Goal: Transaction & Acquisition: Purchase product/service

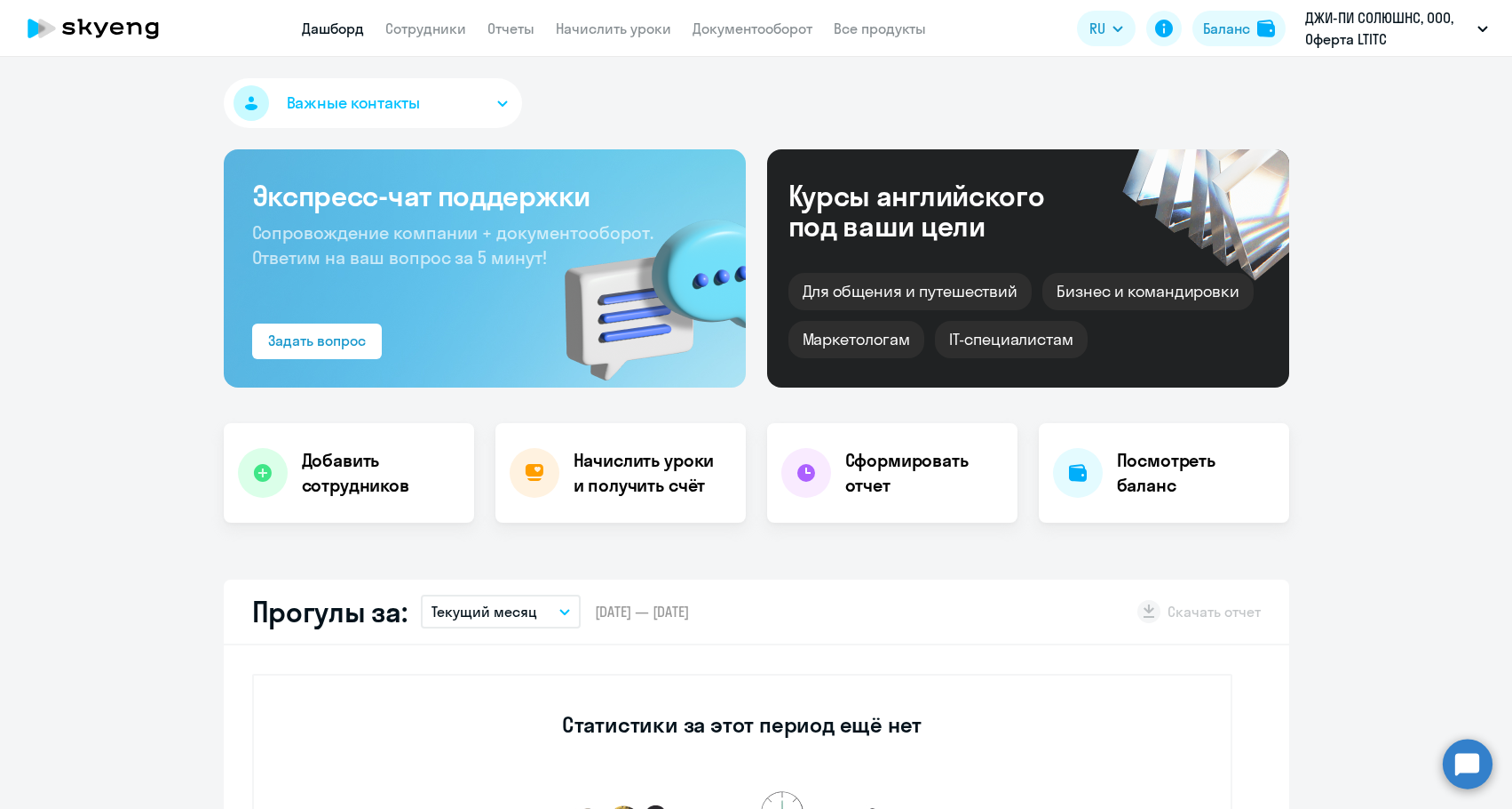
select select "30"
click at [1261, 27] on img at bounding box center [1265, 28] width 18 height 18
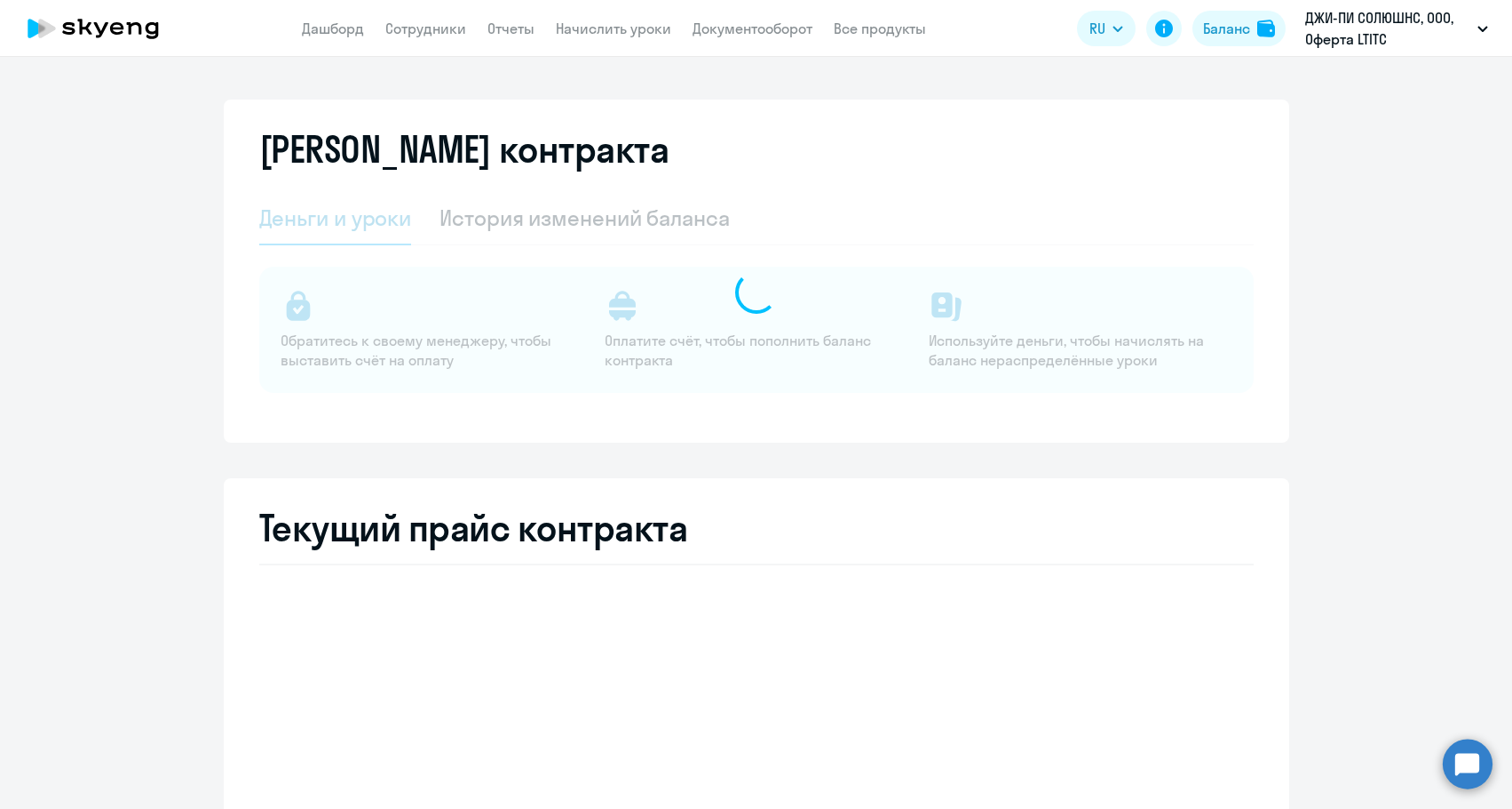
select select "english_adult_not_native_speaker"
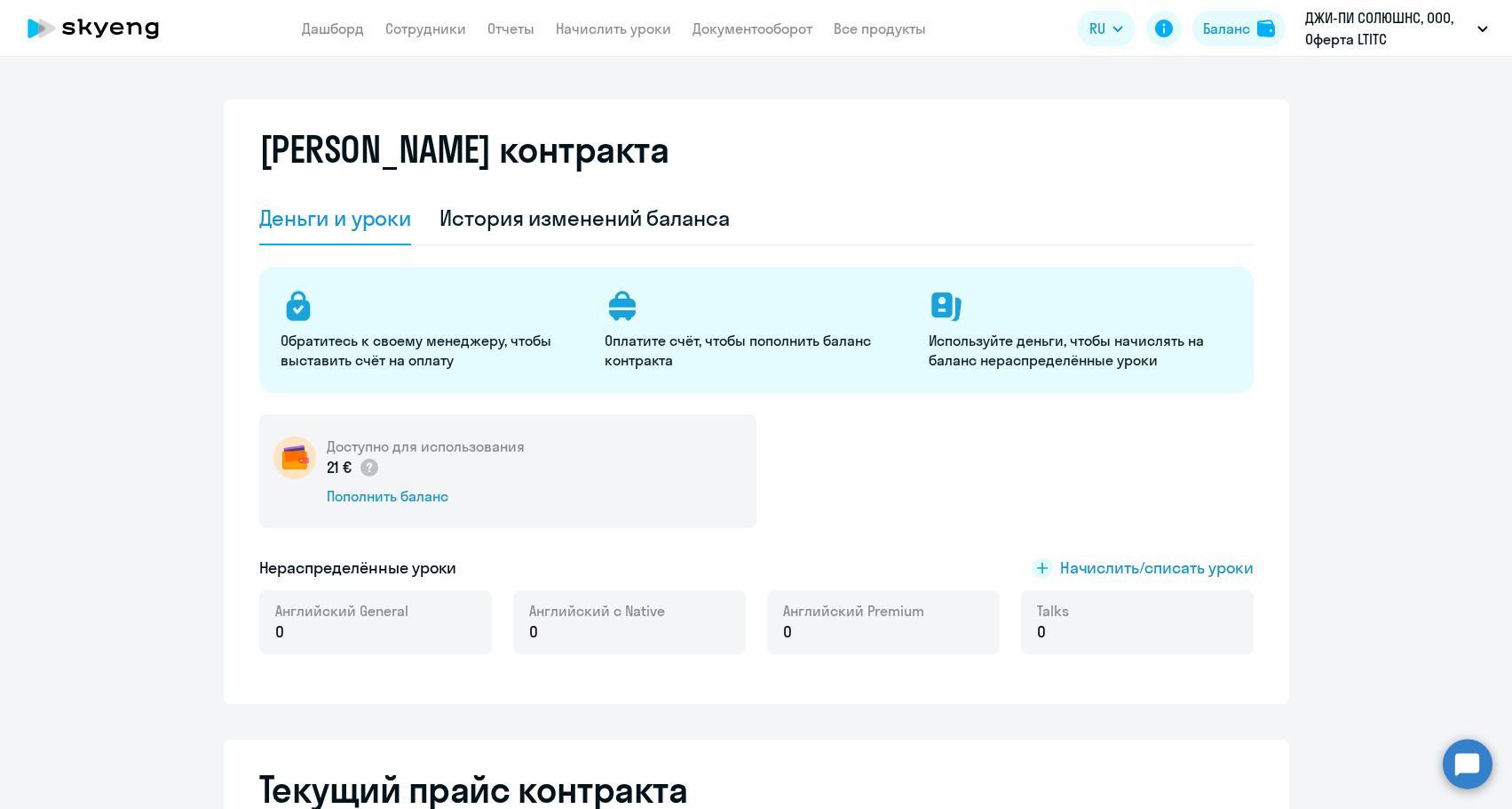
click at [358, 483] on div "21 € Пополнить баланс" at bounding box center [425, 480] width 198 height 49
click at [367, 506] on div "Доступно для использования 21 € Пополнить баланс" at bounding box center [508, 471] width 497 height 114
click at [412, 487] on div "Пополнить баланс" at bounding box center [425, 495] width 198 height 20
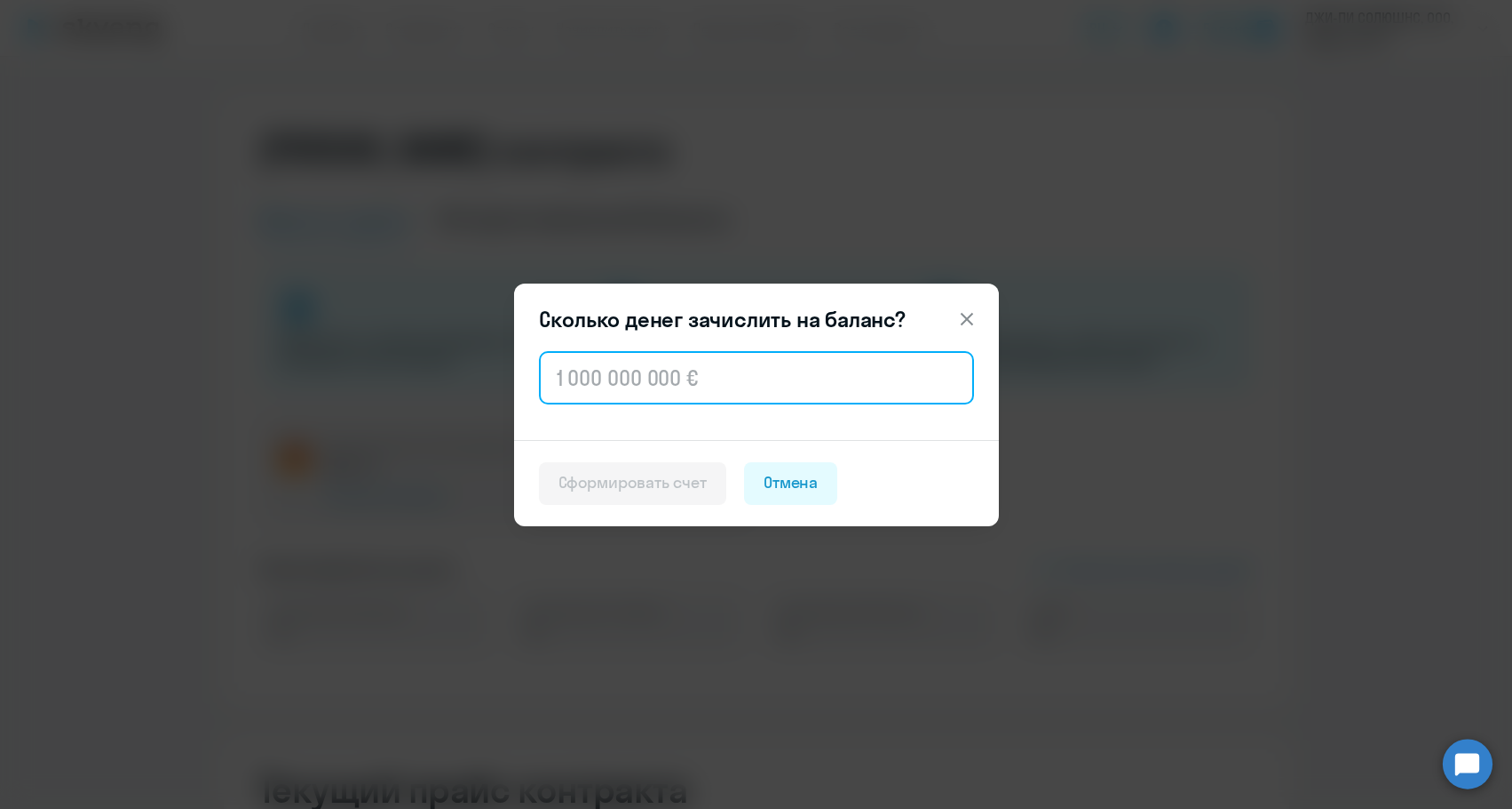
click at [614, 381] on input "text" at bounding box center [756, 377] width 435 height 53
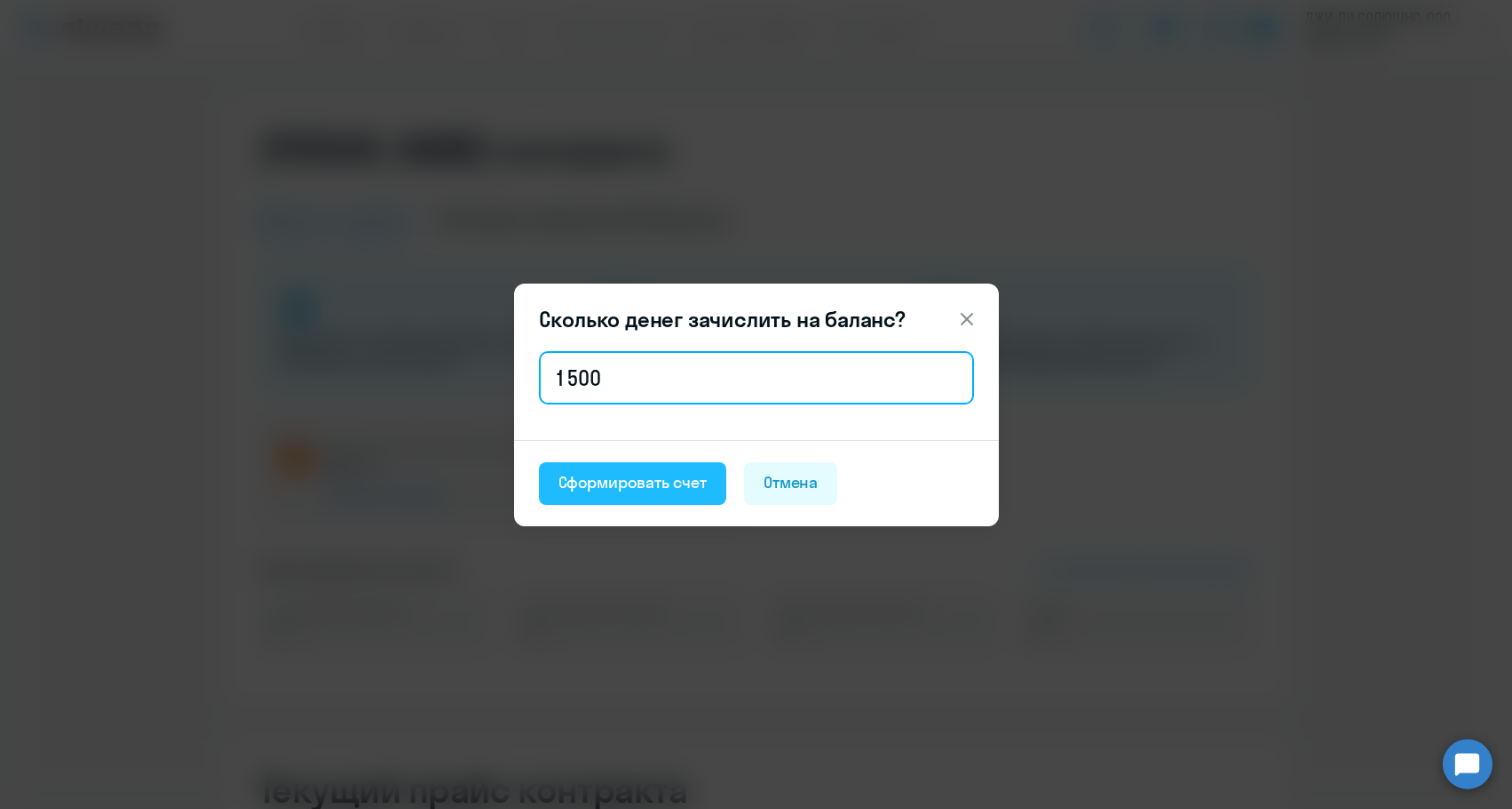
type input "1 500"
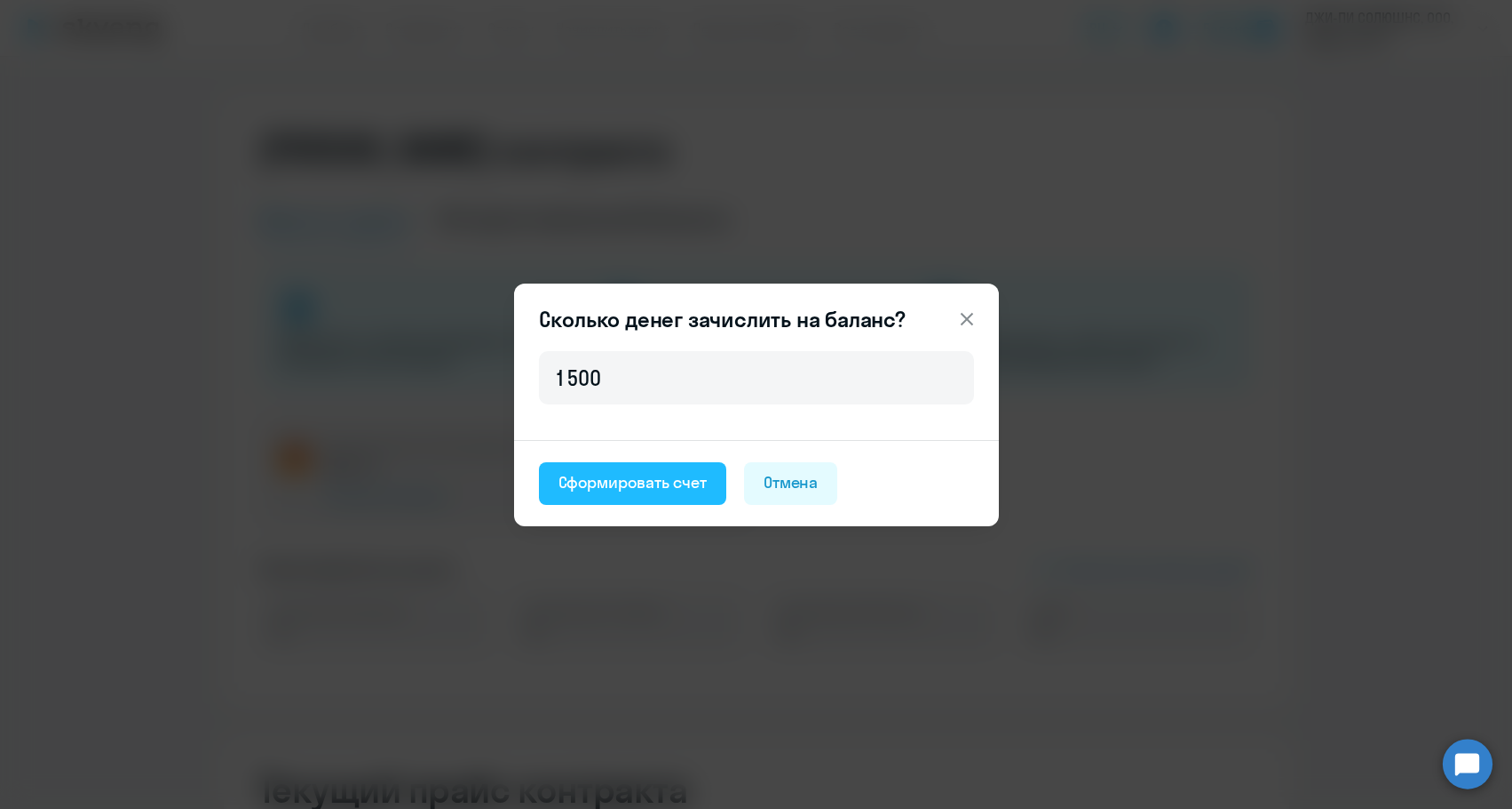
click at [592, 484] on div "Сформировать счет" at bounding box center [632, 482] width 148 height 23
